Goal: Navigation & Orientation: Find specific page/section

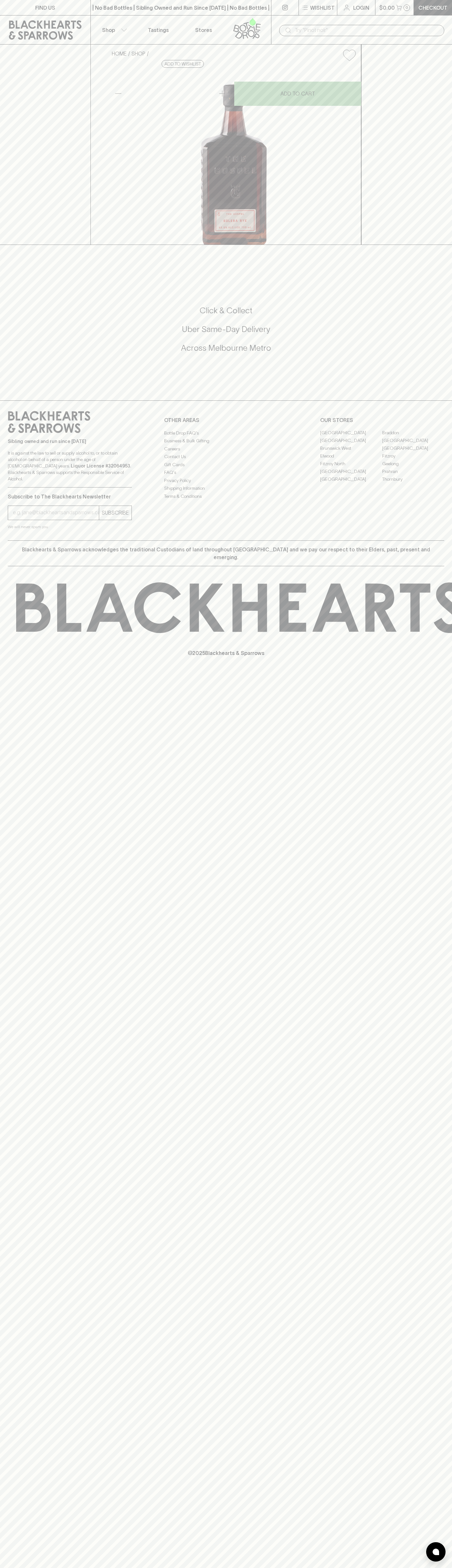
click at [428, 21] on div "​" at bounding box center [361, 30] width 181 height 29
click at [432, 1567] on html "FIND US | No Bad Bottles | Sibling Owned and Run Since [DATE] | No Bad Bottles …" at bounding box center [226, 784] width 452 height 1568
click at [265, 1567] on html "FIND US | No Bad Bottles | Sibling Owned and Run Since 2006 | No Bad Bottles | …" at bounding box center [226, 784] width 452 height 1568
click at [20, 1312] on div "FIND US | No Bad Bottles | Sibling Owned and Run Since 2006 | No Bad Bottles | …" at bounding box center [226, 784] width 452 height 1568
